Goal: Find specific page/section: Find specific page/section

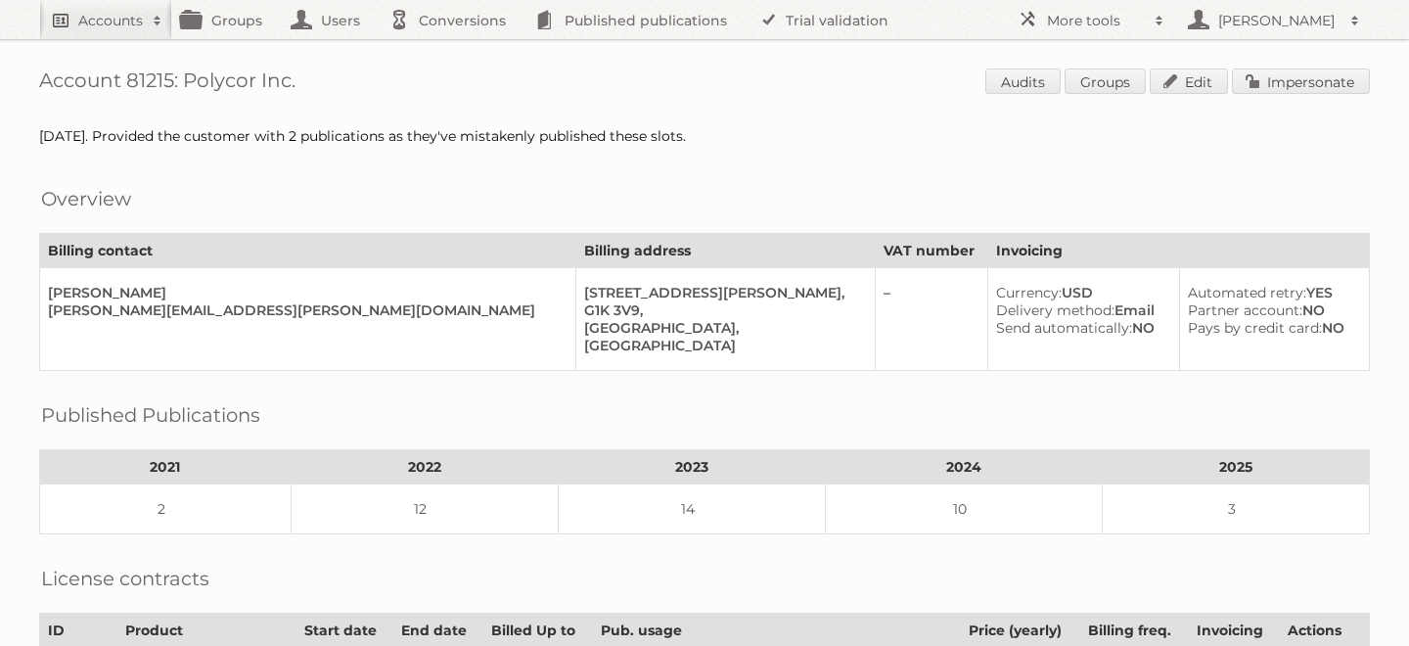
click at [116, 20] on h2 "Accounts" at bounding box center [110, 21] width 65 height 20
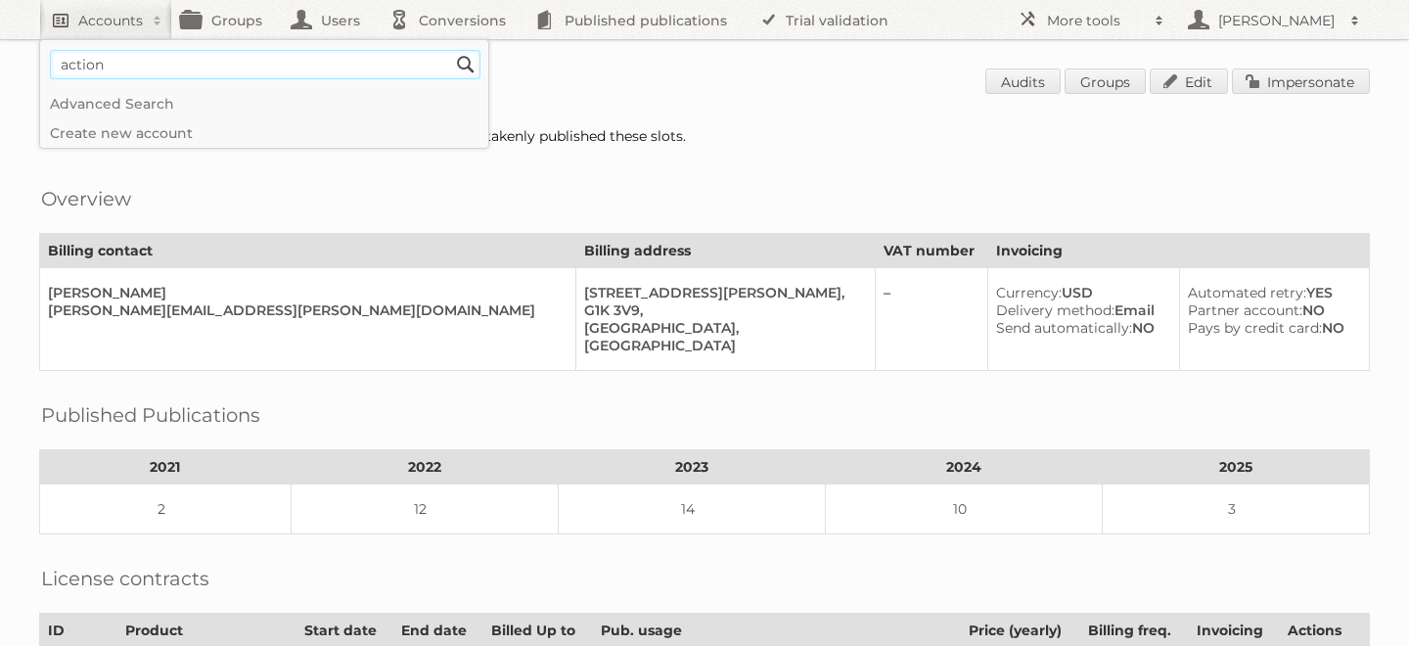
type input"] "action"
click at [451, 50] on input "Search" at bounding box center [465, 64] width 29 height 29
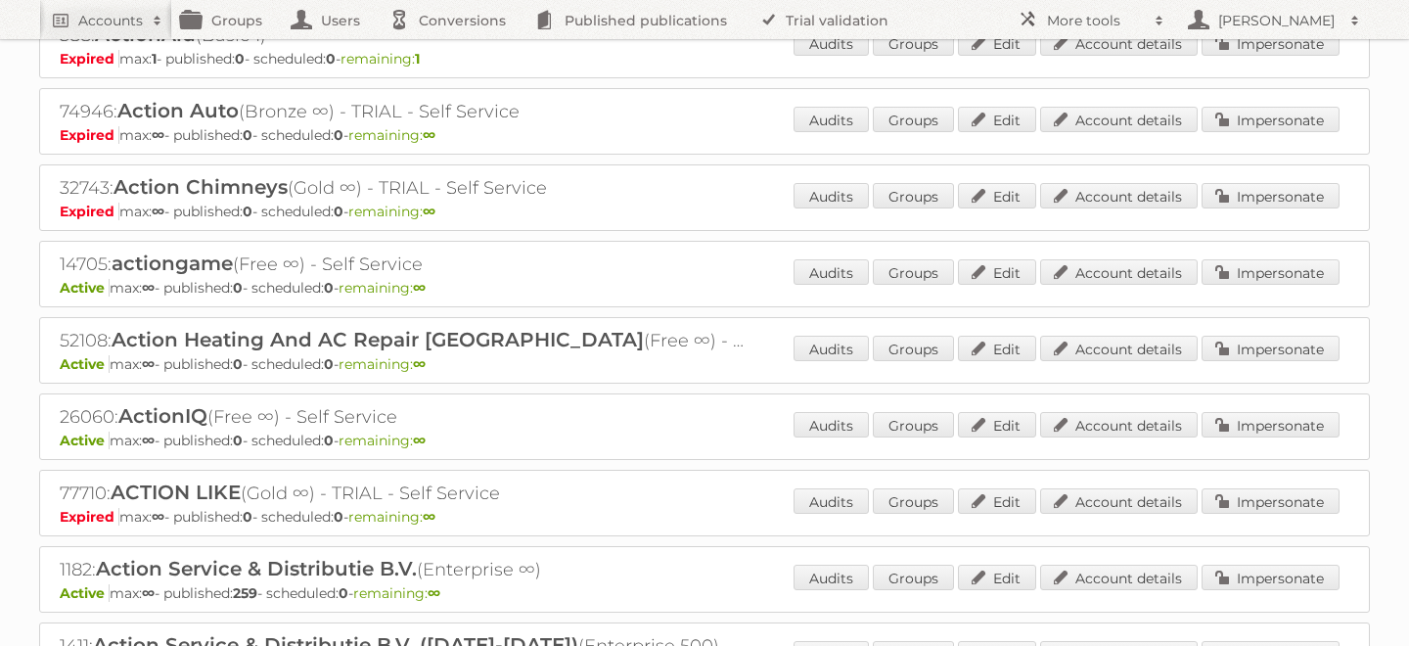
scroll to position [283, 0]
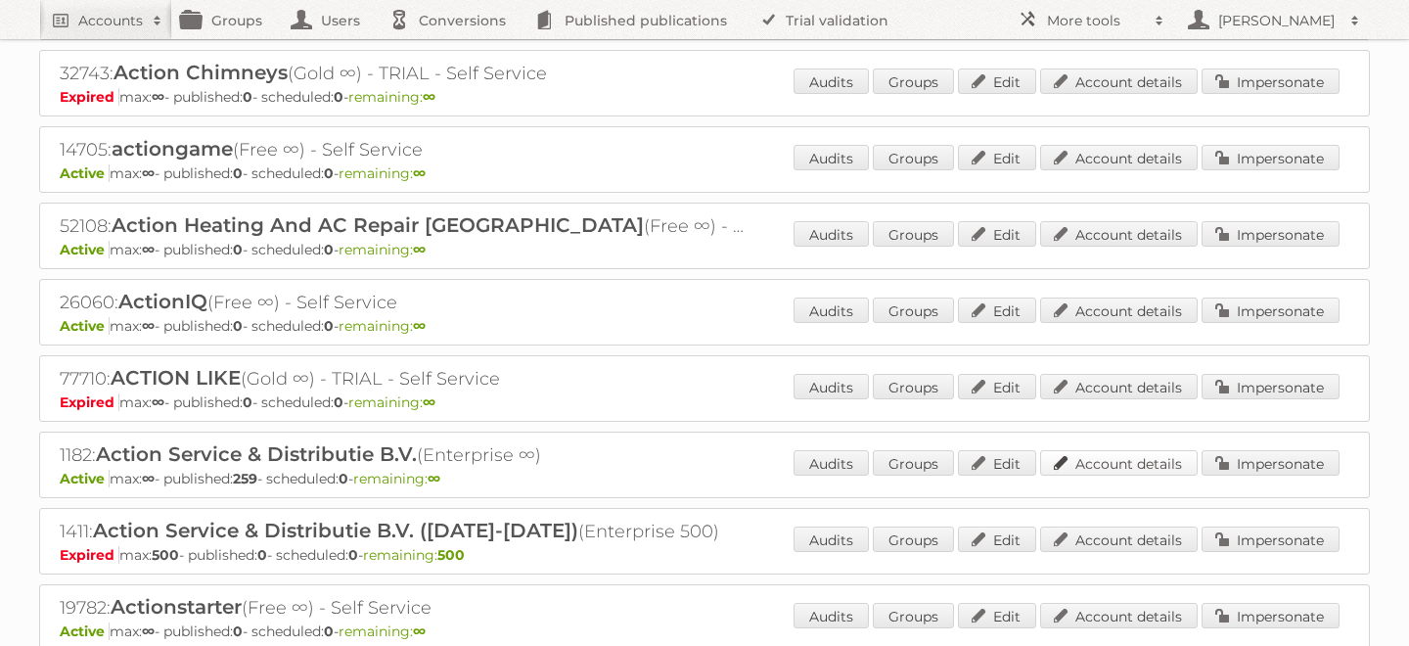
click at [1089, 458] on link "Account details" at bounding box center [1119, 462] width 158 height 25
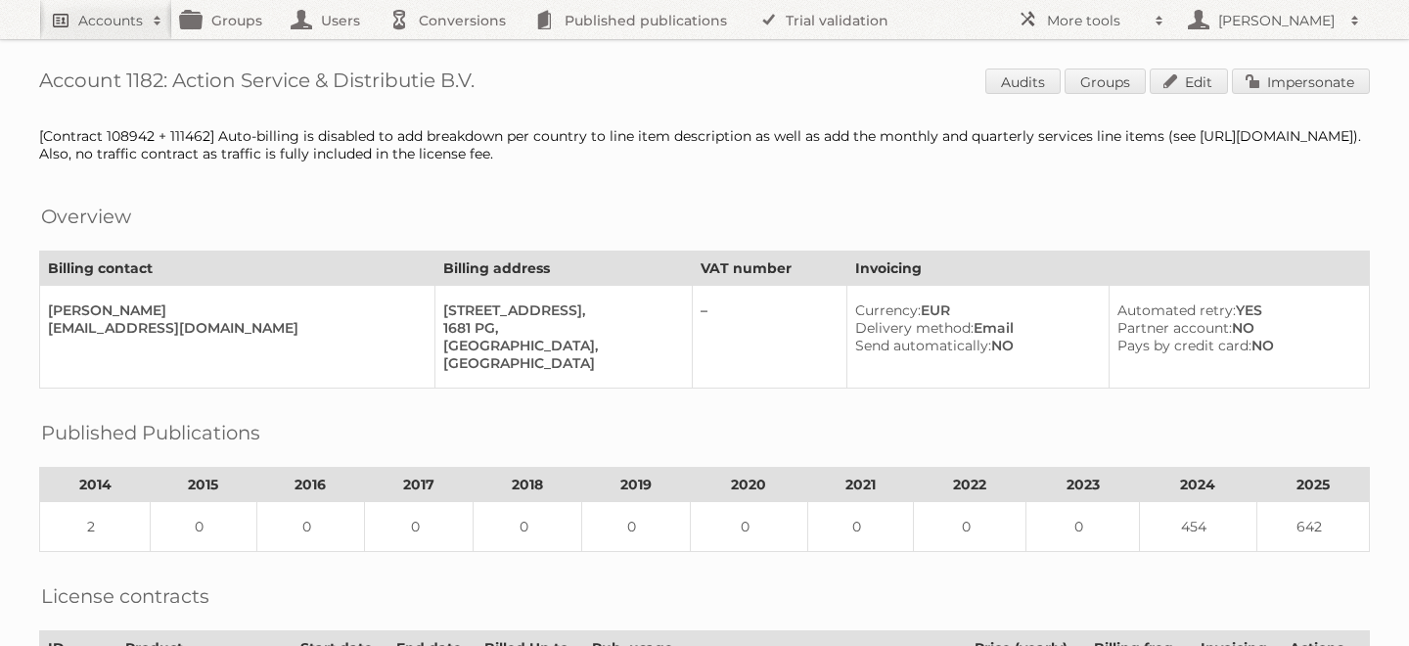
click at [71, 10] on link "Accounts" at bounding box center [105, 19] width 133 height 39
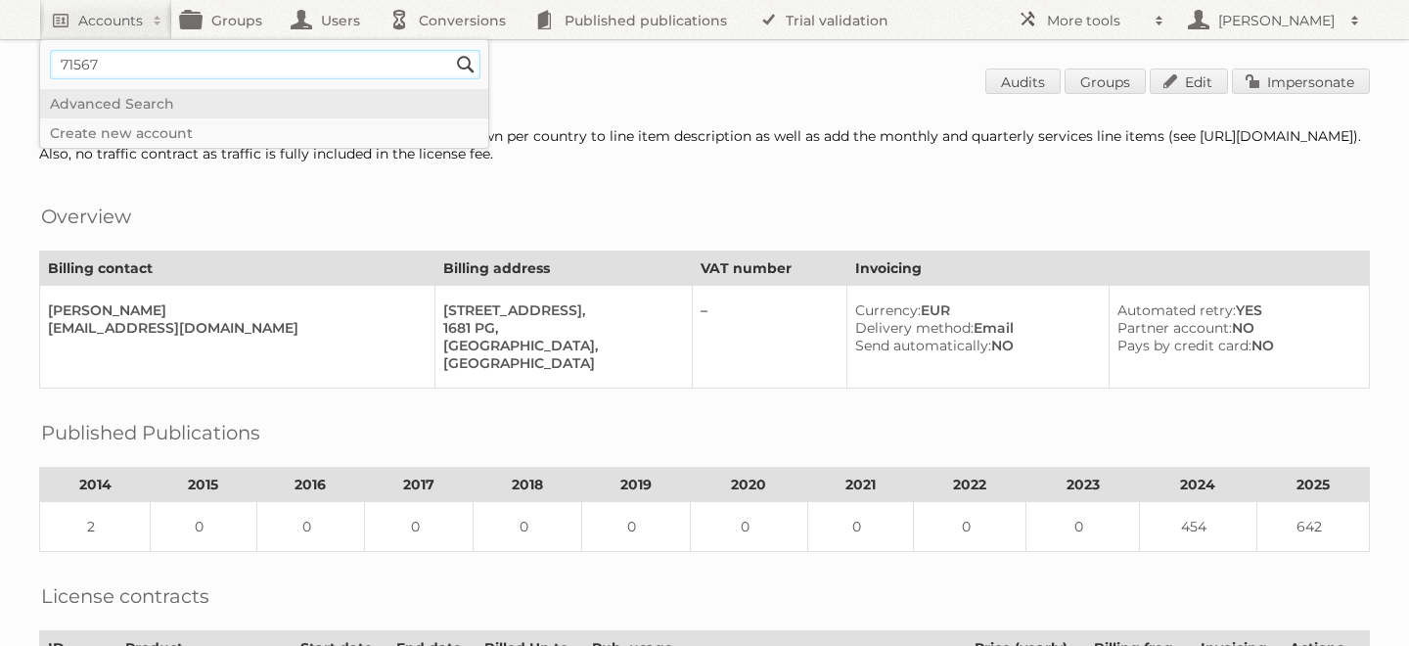
type input"] "71567"
click at [451, 50] on input "Search" at bounding box center [465, 64] width 29 height 29
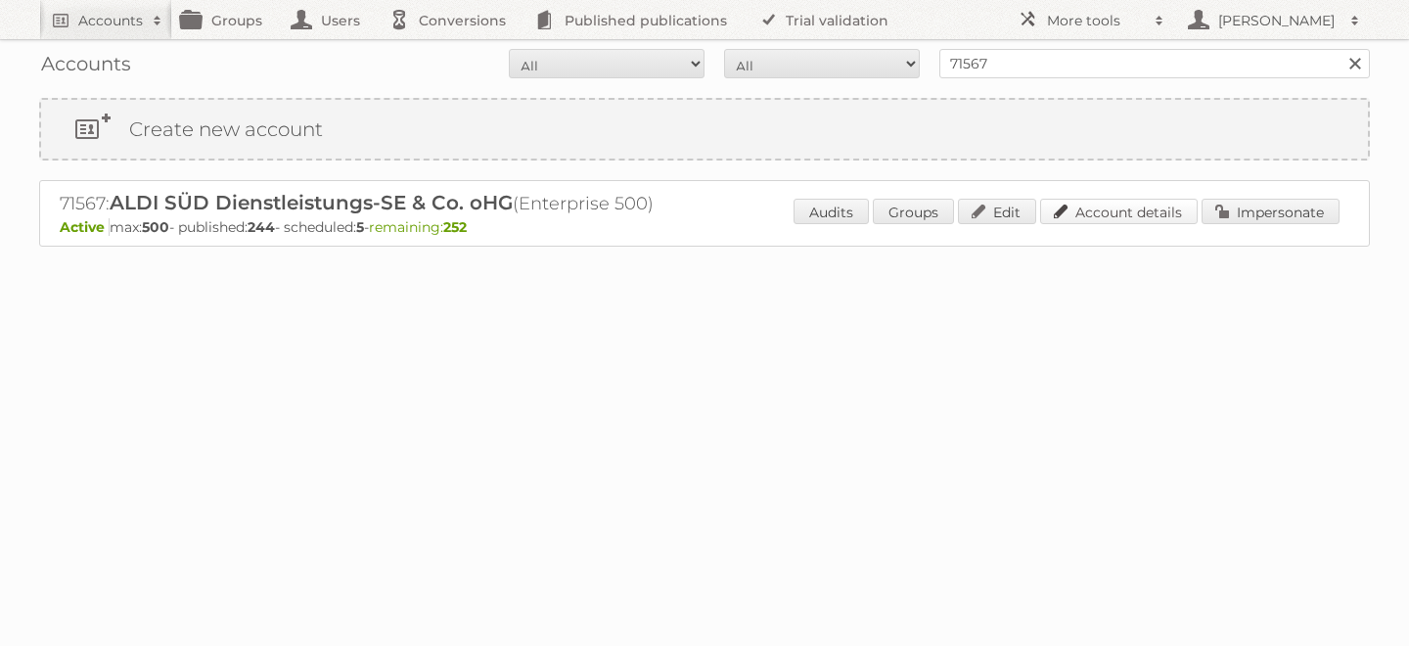
click at [1081, 210] on link "Account details" at bounding box center [1119, 211] width 158 height 25
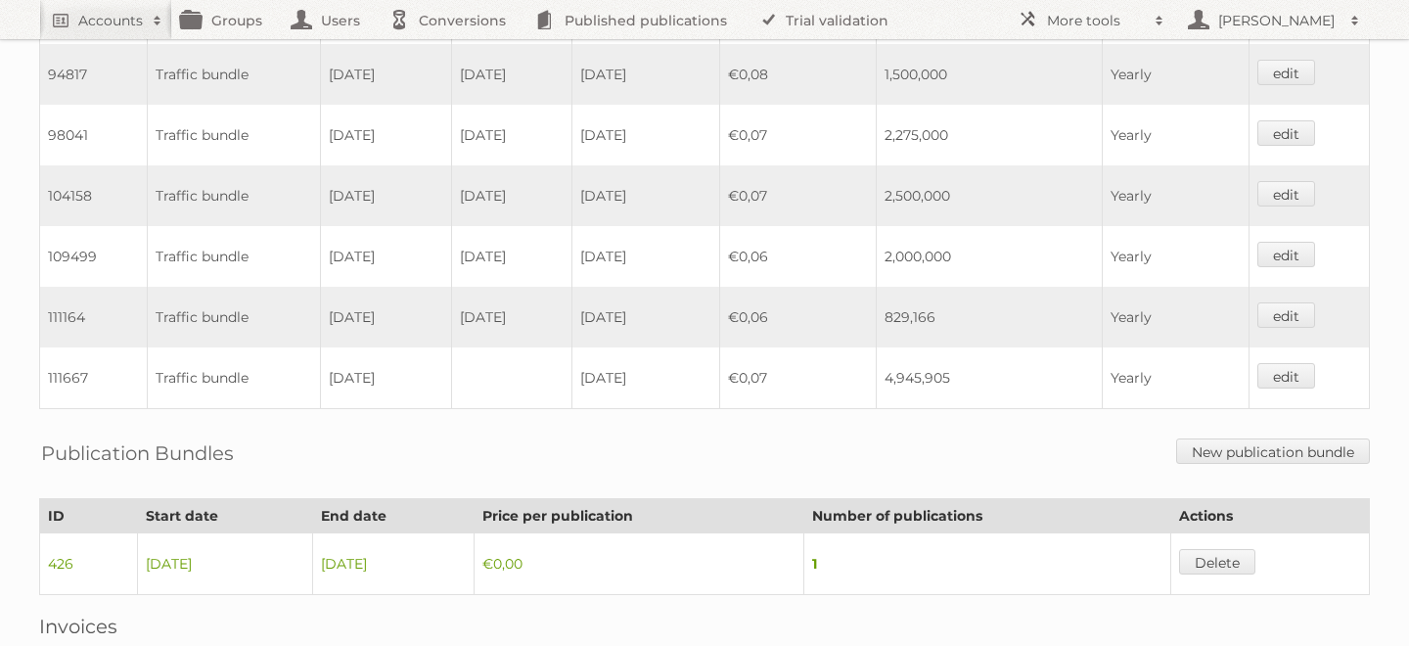
scroll to position [1426, 0]
